Goal: Task Accomplishment & Management: Complete application form

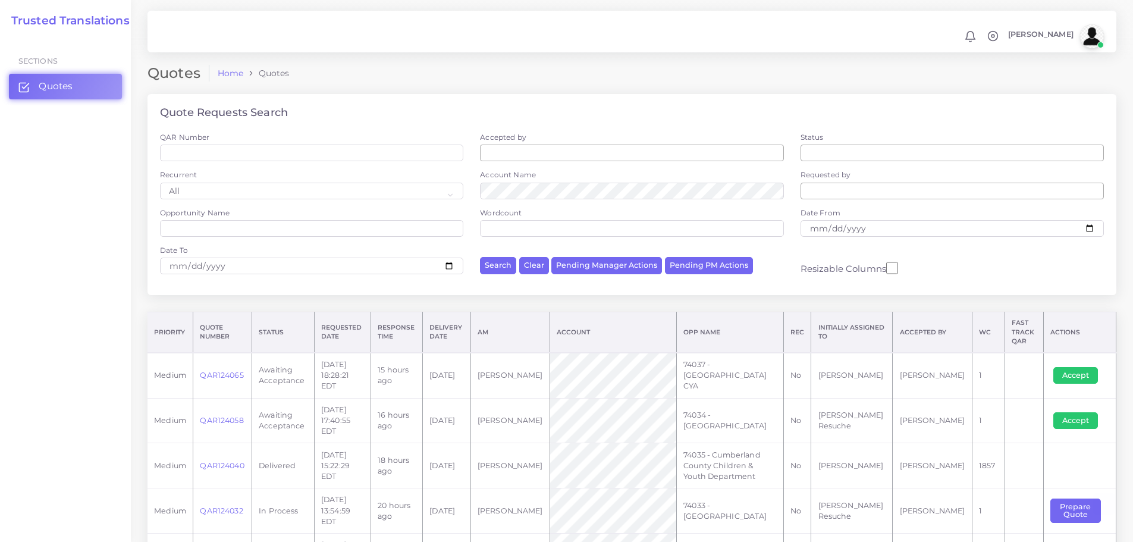
scroll to position [284, 0]
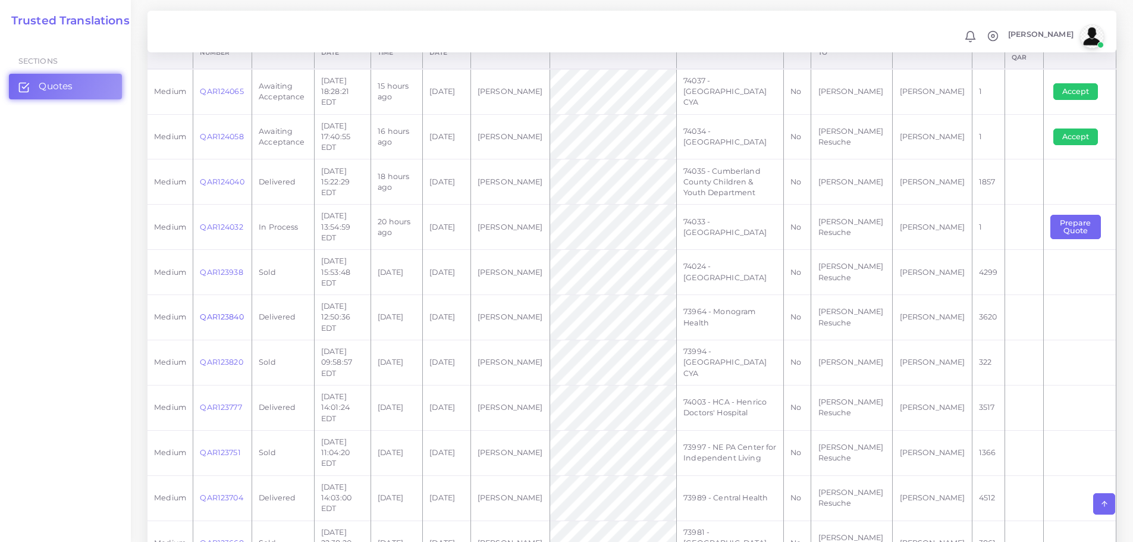
click at [222, 312] on link "QAR123840" at bounding box center [221, 316] width 43 height 9
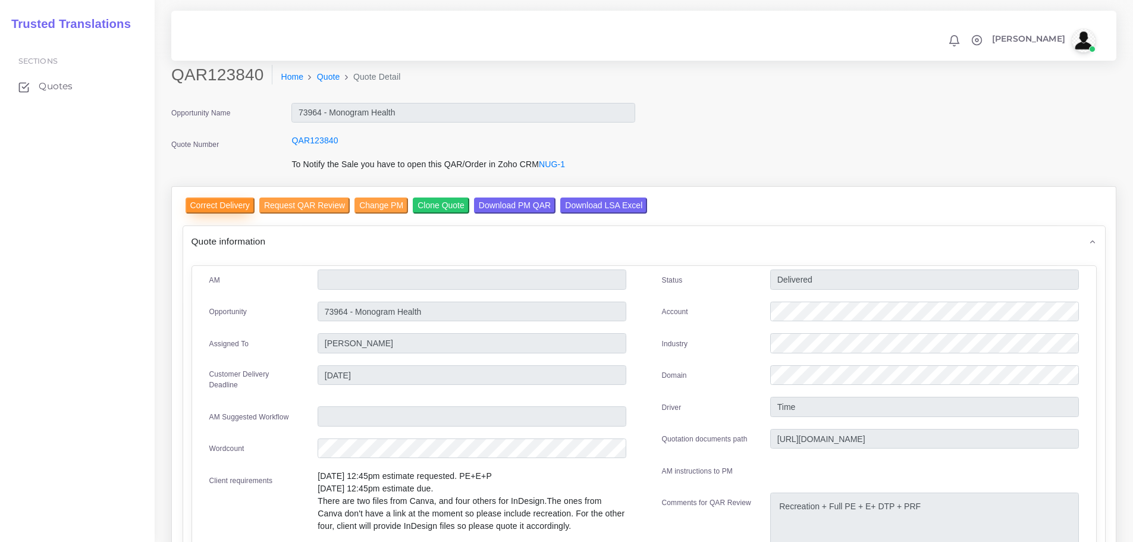
click at [212, 202] on input "Correct Delivery" at bounding box center [220, 205] width 69 height 16
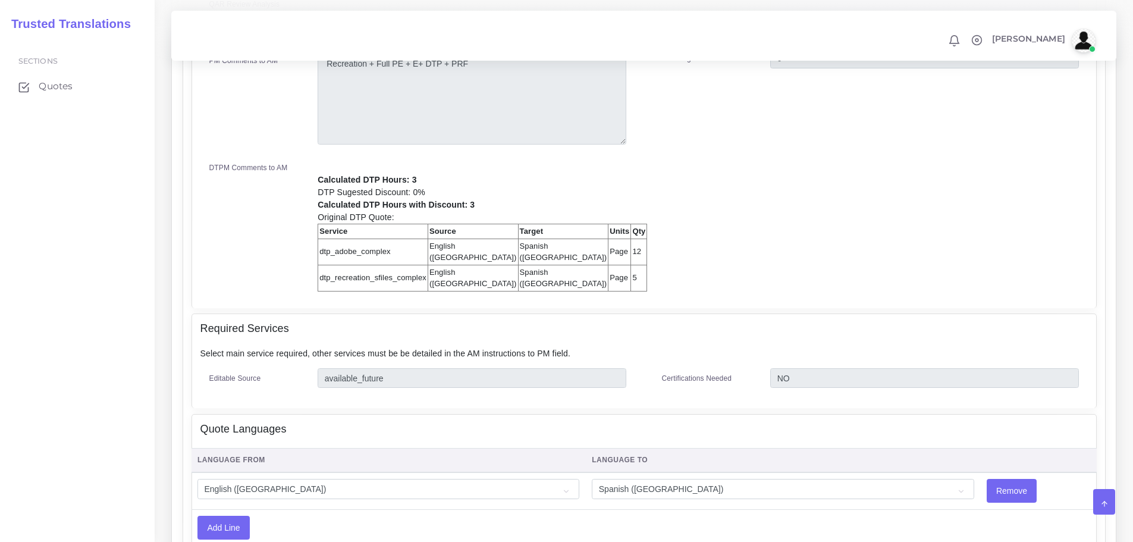
scroll to position [59, 0]
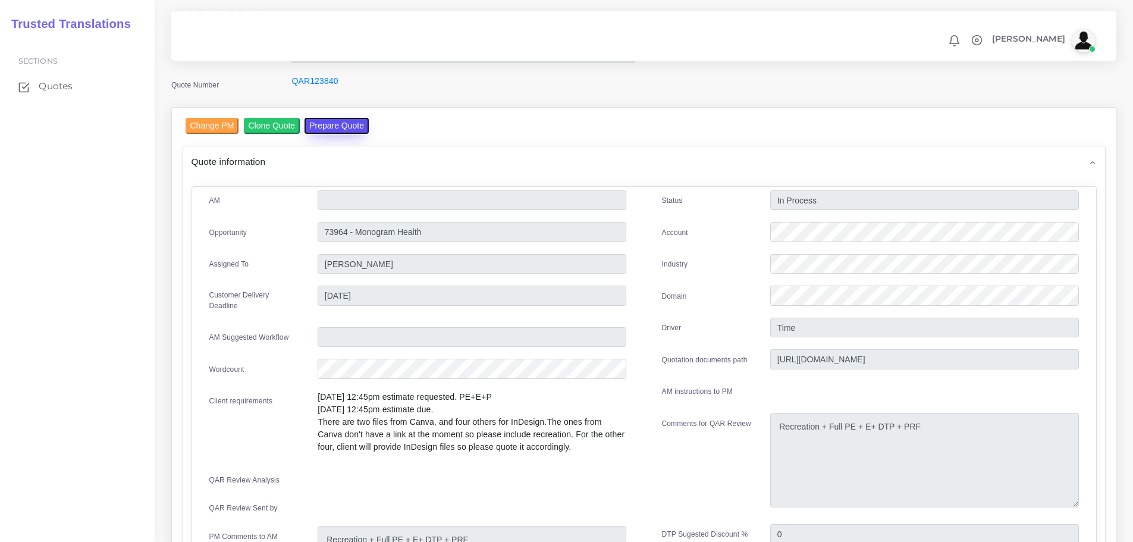
click at [335, 124] on button "Prepare Quote" at bounding box center [337, 126] width 64 height 16
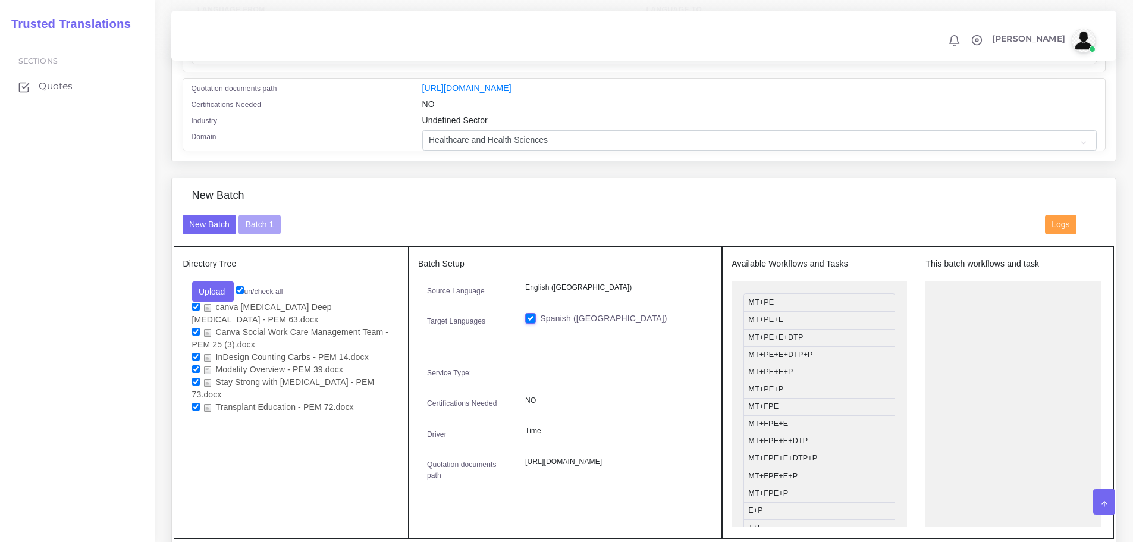
scroll to position [280, 0]
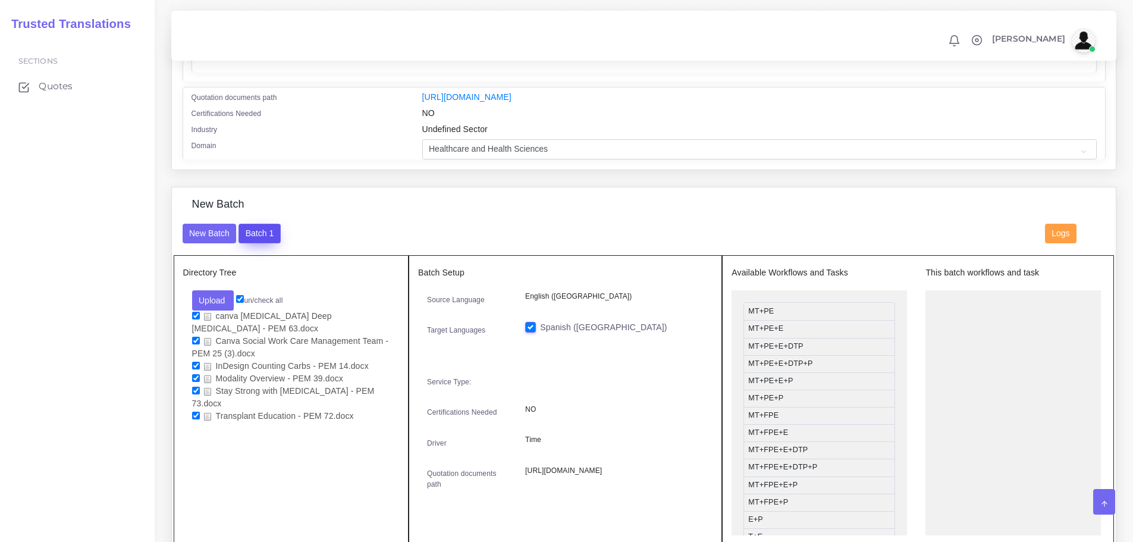
click at [259, 240] on button "Batch 1" at bounding box center [259, 234] width 42 height 20
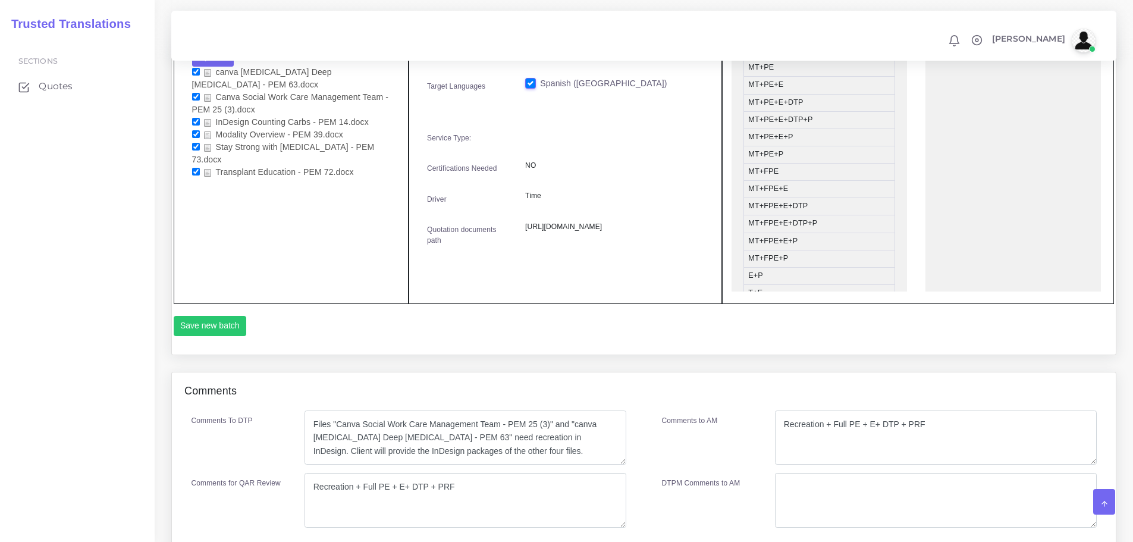
scroll to position [339, 0]
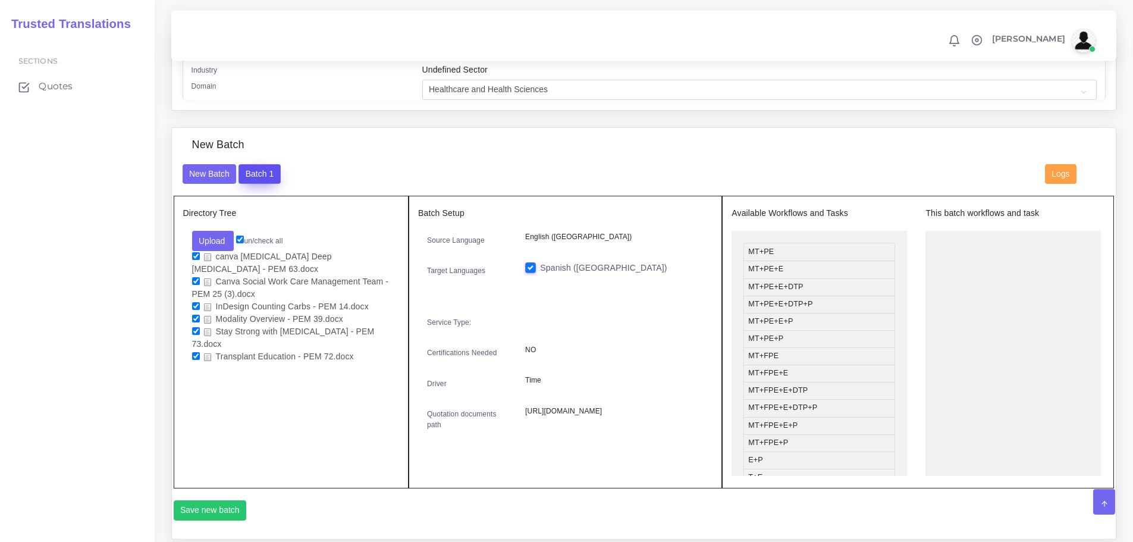
click at [265, 177] on button "Batch 1" at bounding box center [259, 174] width 42 height 20
click at [255, 184] on button "Batch 1" at bounding box center [259, 174] width 42 height 20
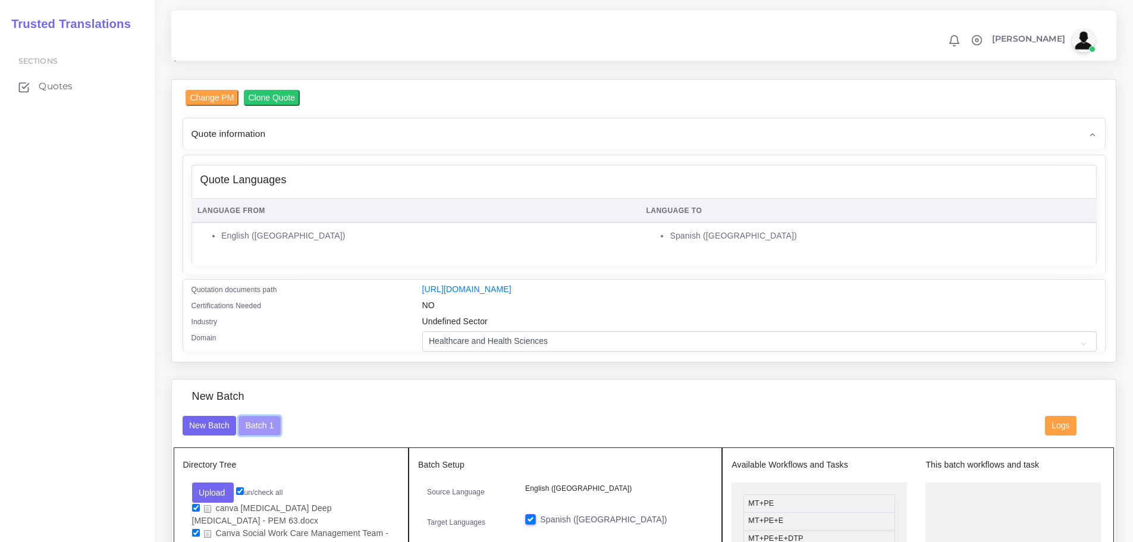
scroll to position [416, 0]
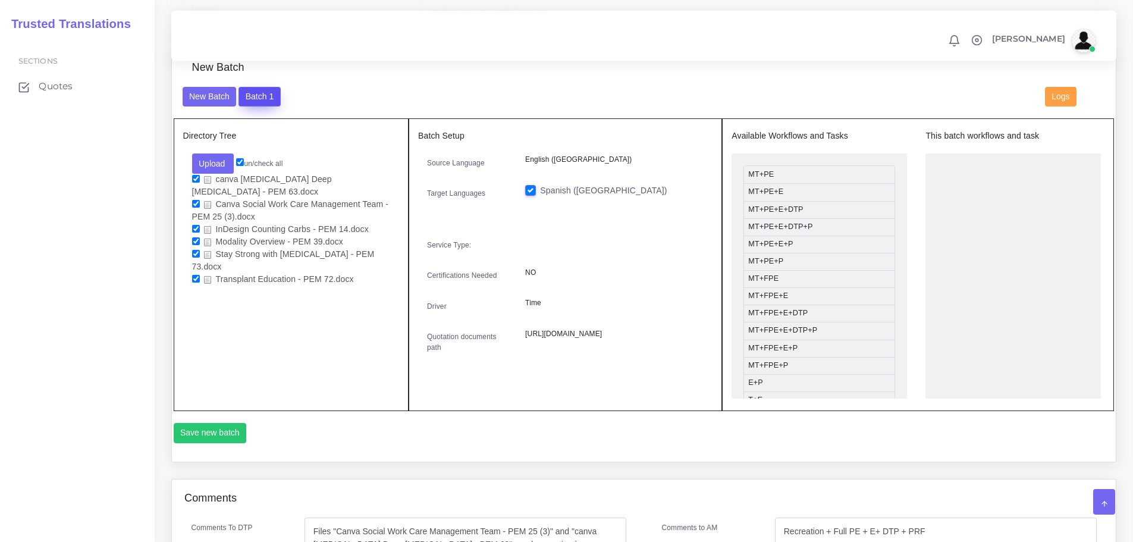
click at [265, 107] on button "Batch 1" at bounding box center [259, 97] width 42 height 20
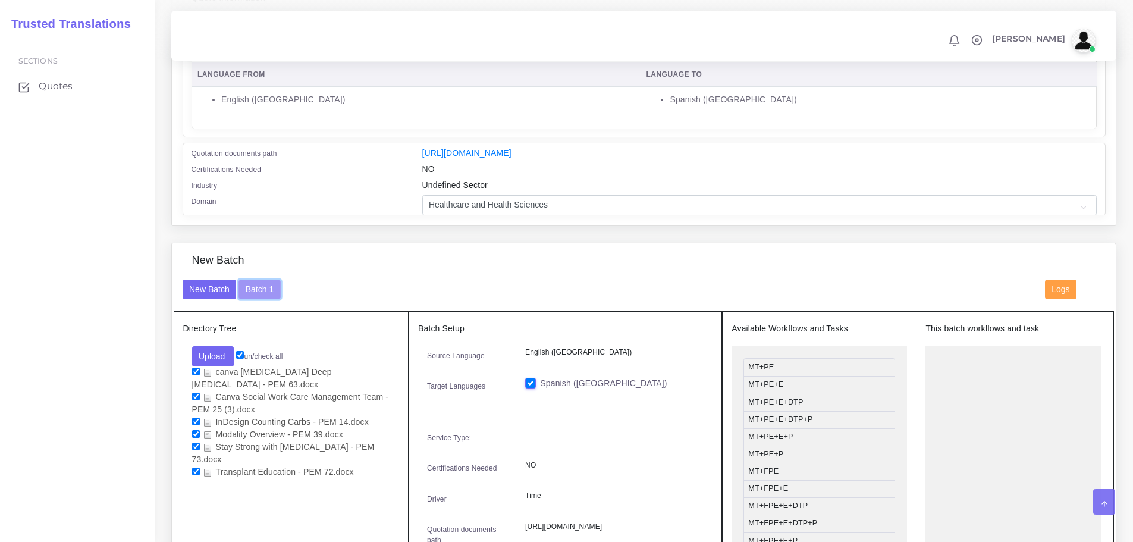
scroll to position [119, 0]
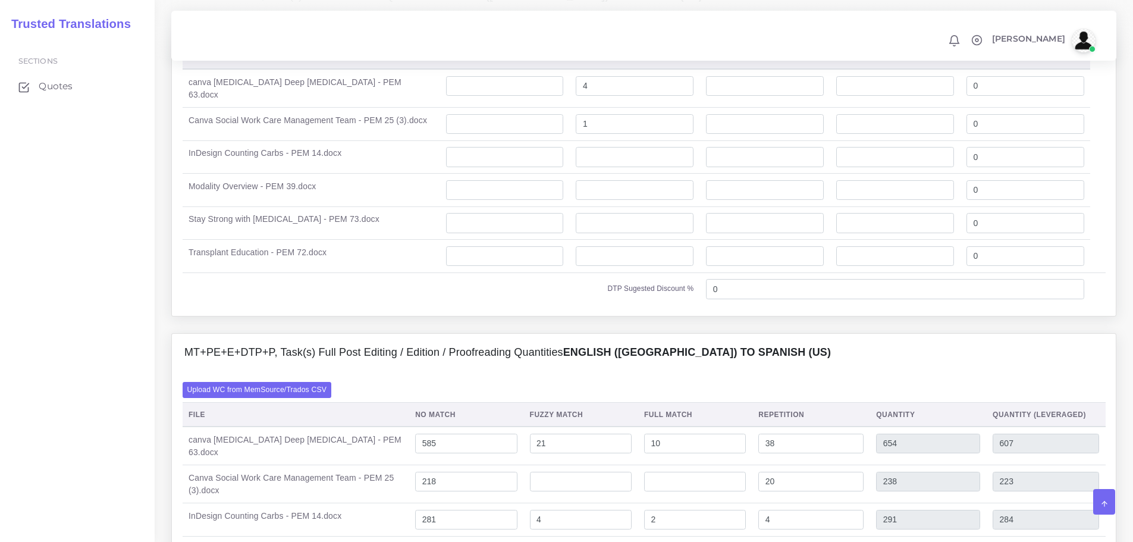
scroll to position [952, 0]
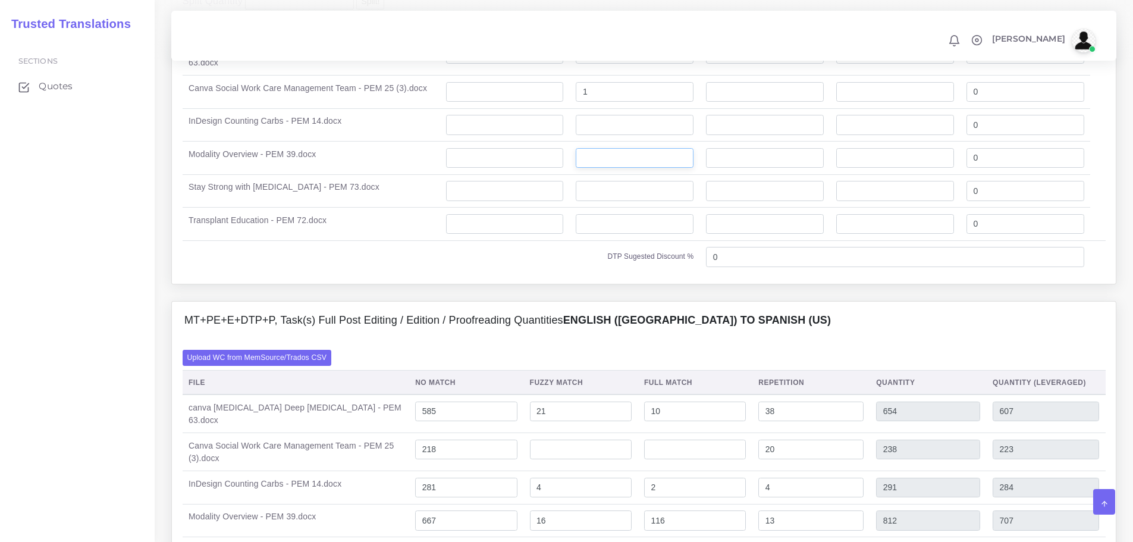
click at [592, 168] on input "number" at bounding box center [635, 158] width 118 height 20
type input "2"
click at [686, 234] on input "number" at bounding box center [635, 224] width 118 height 20
type input "2"
click at [543, 273] on td "DTP Sugested Discount %" at bounding box center [441, 256] width 517 height 33
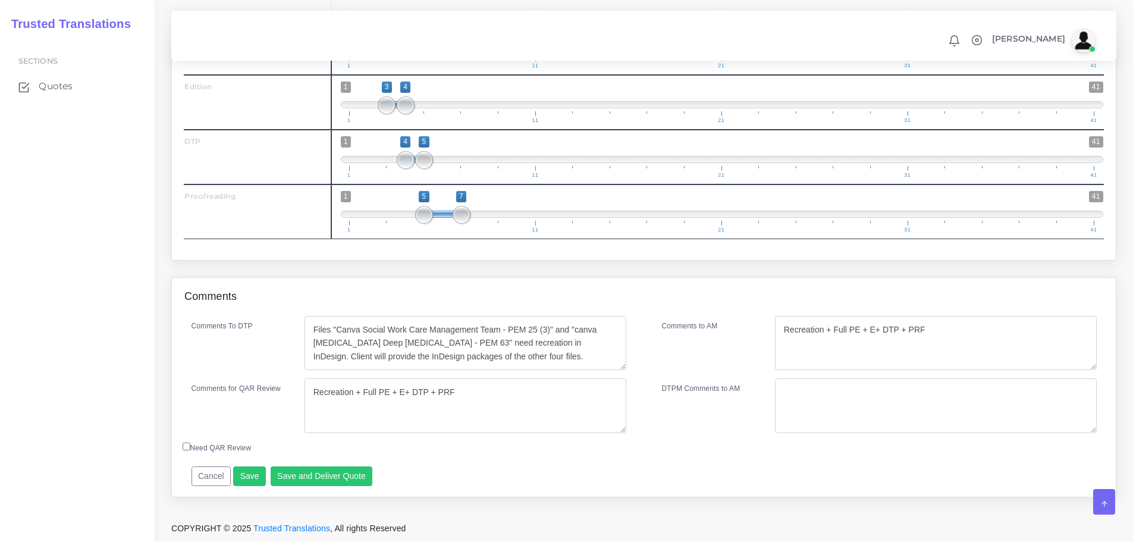
scroll to position [2233, 0]
click at [445, 345] on textarea "Files "Canva Social Work Care Management Team - PEM 25 (3)" and "canva COPD Dee…" at bounding box center [466, 343] width 322 height 55
click at [451, 340] on textarea "Files "Canva Social Work Care Management Team - PEM 25 (3)" and "canva COPD Dee…" at bounding box center [466, 343] width 322 height 55
paste textarea "Transplant Education - PEM 72"
click at [315, 354] on textarea "Files "Canva Social Work Care Management Team - PEM 25 (3)" and "canva COPD Dee…" at bounding box center [466, 343] width 322 height 55
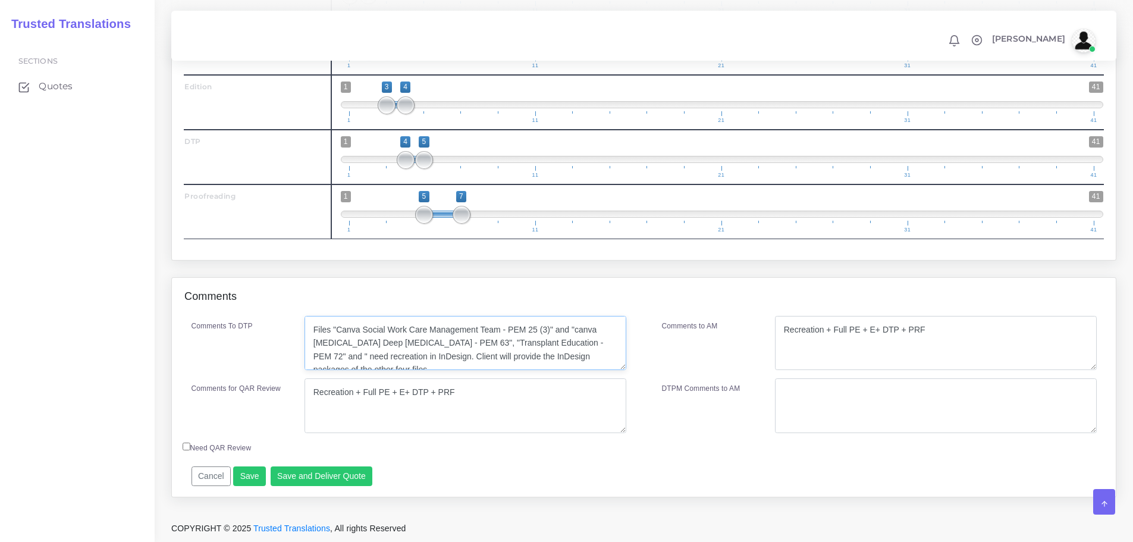
paste textarea "Modality Overview - PEM 39"
type textarea "Files "Canva Social Work Care Management Team - PEM 25 (3)" and "canva COPD Dee…"
click at [250, 479] on button "Save" at bounding box center [249, 476] width 33 height 20
drag, startPoint x: 316, startPoint y: 482, endPoint x: 674, endPoint y: 37, distance: 571.0
click at [316, 482] on button "Save and Deliver Quote" at bounding box center [322, 476] width 102 height 20
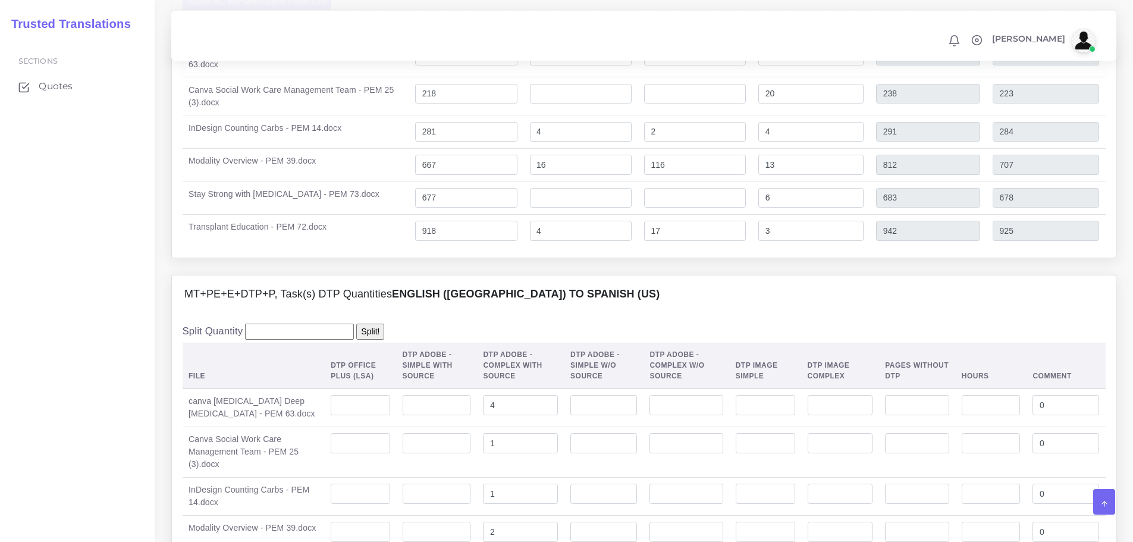
scroll to position [2267, 0]
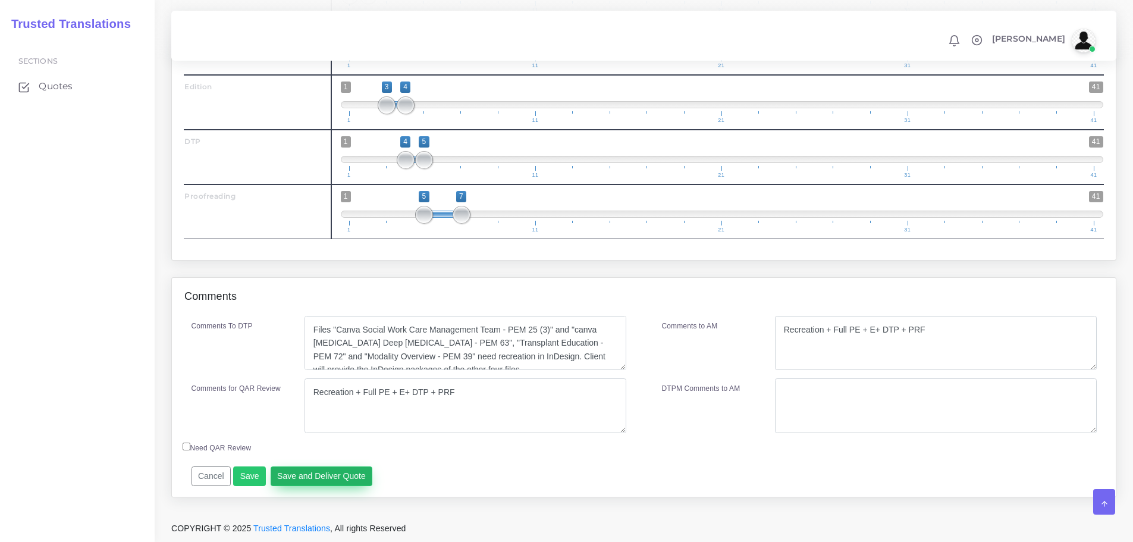
click at [334, 481] on button "Save and Deliver Quote" at bounding box center [322, 476] width 102 height 20
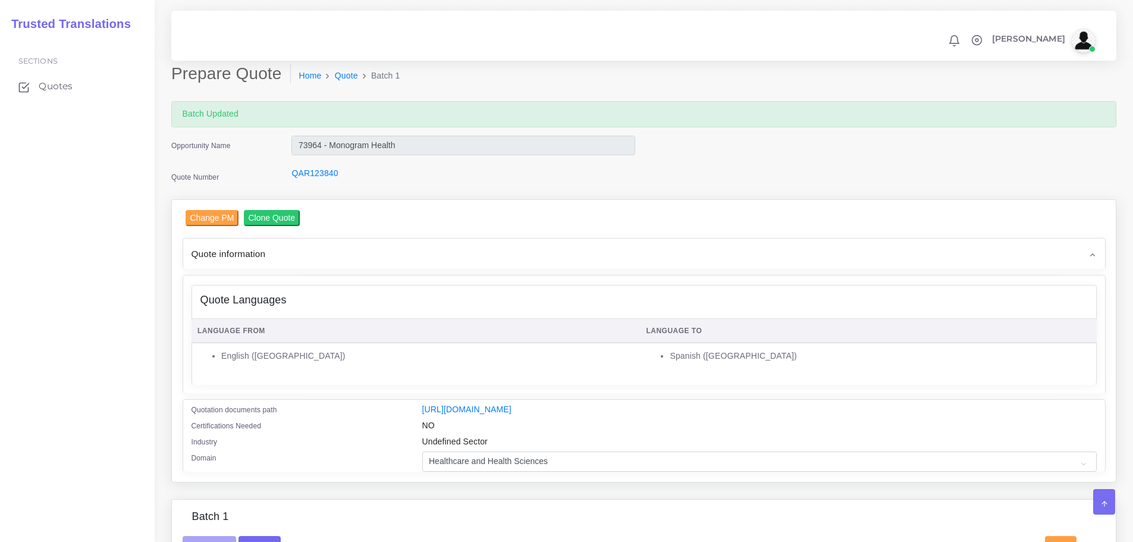
scroll to position [0, 0]
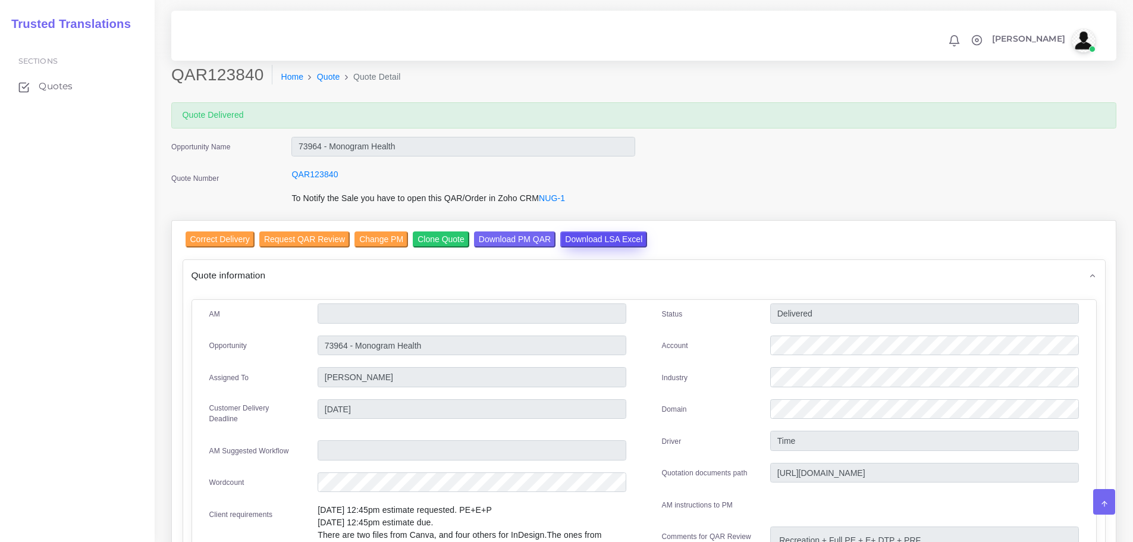
click at [598, 242] on input "Download LSA Excel" at bounding box center [603, 239] width 87 height 16
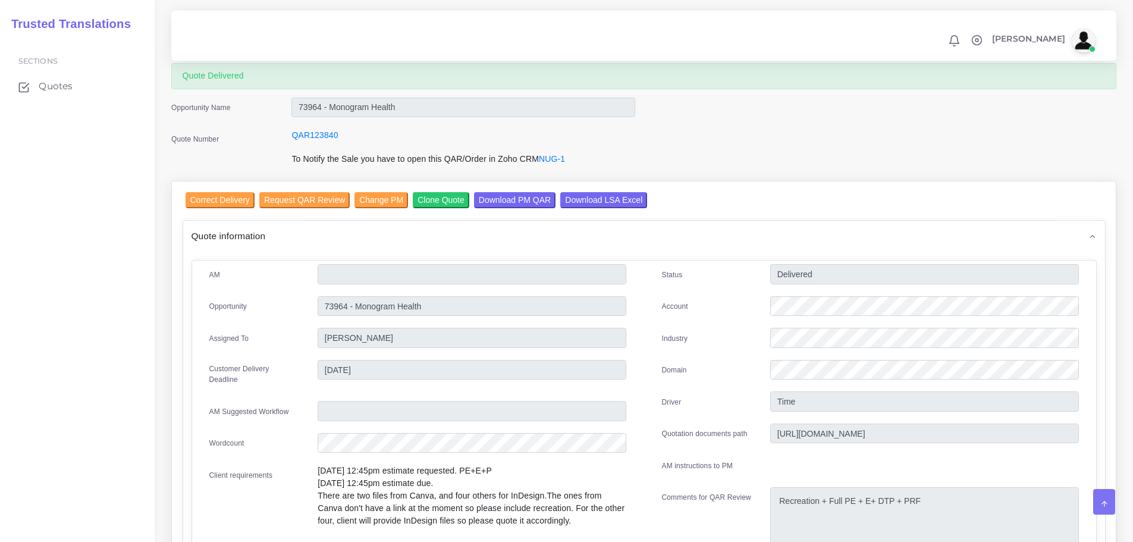
scroll to position [59, 0]
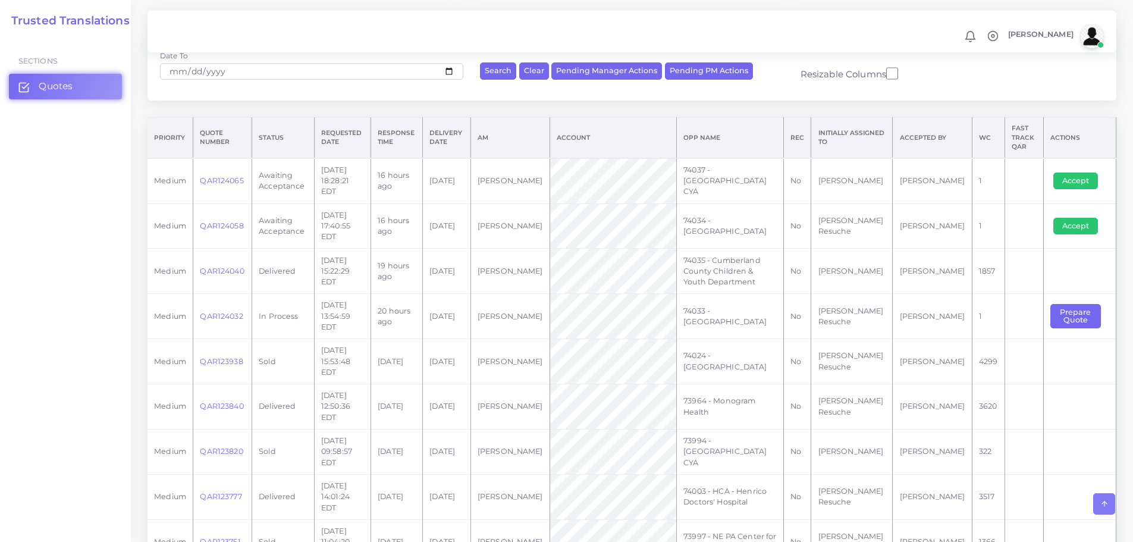
scroll to position [46, 0]
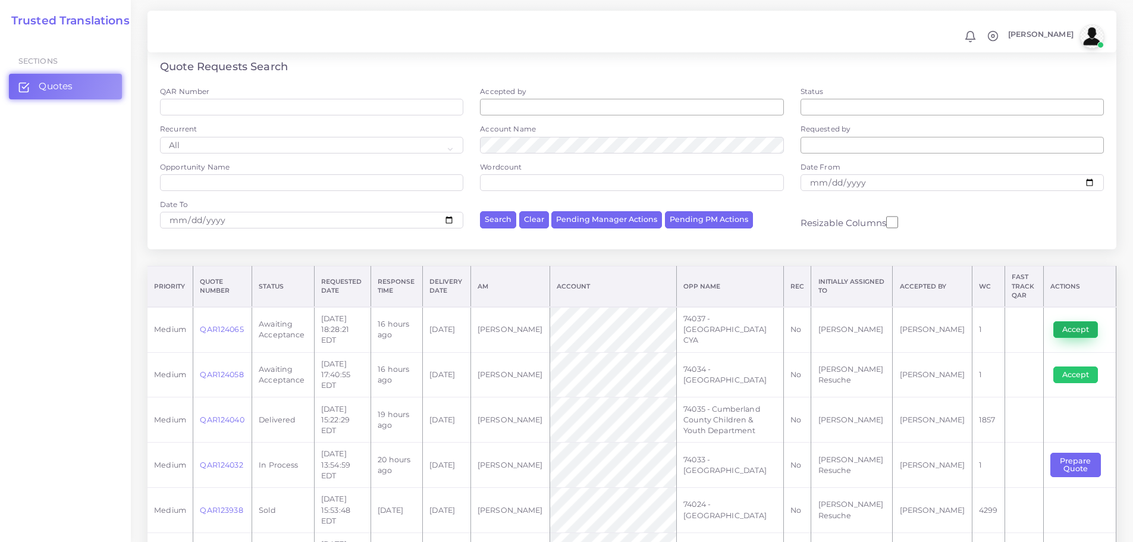
click at [1081, 322] on button "Accept" at bounding box center [1075, 329] width 45 height 17
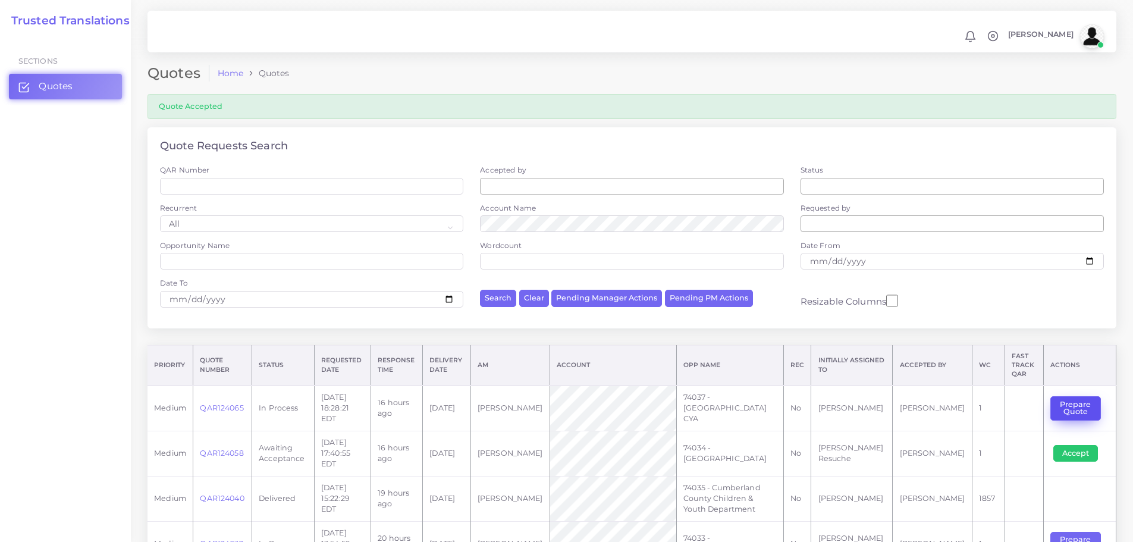
click at [1082, 406] on button "Prepare Quote" at bounding box center [1075, 408] width 51 height 24
